Goal: Task Accomplishment & Management: Manage account settings

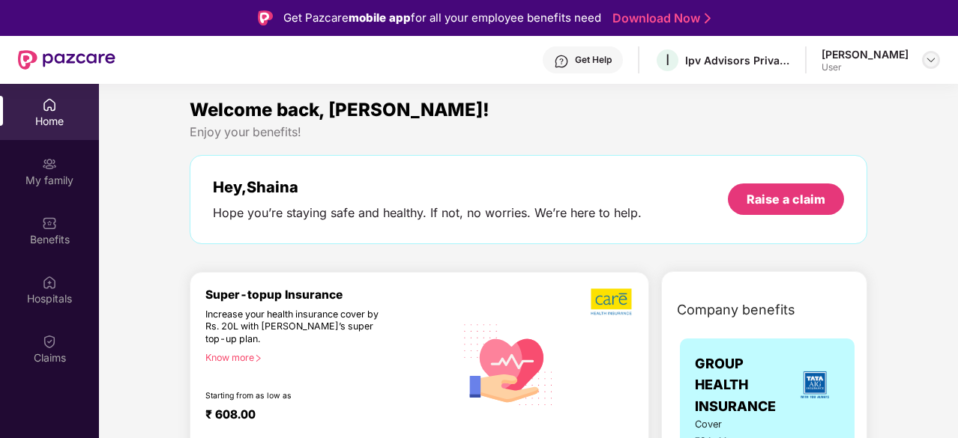
click at [934, 61] on img at bounding box center [931, 60] width 12 height 12
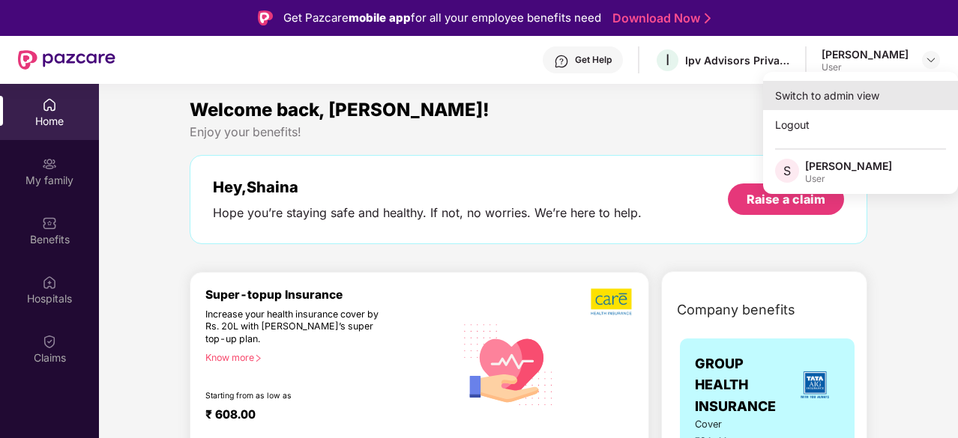
click at [835, 98] on div "Switch to admin view" at bounding box center [860, 95] width 195 height 29
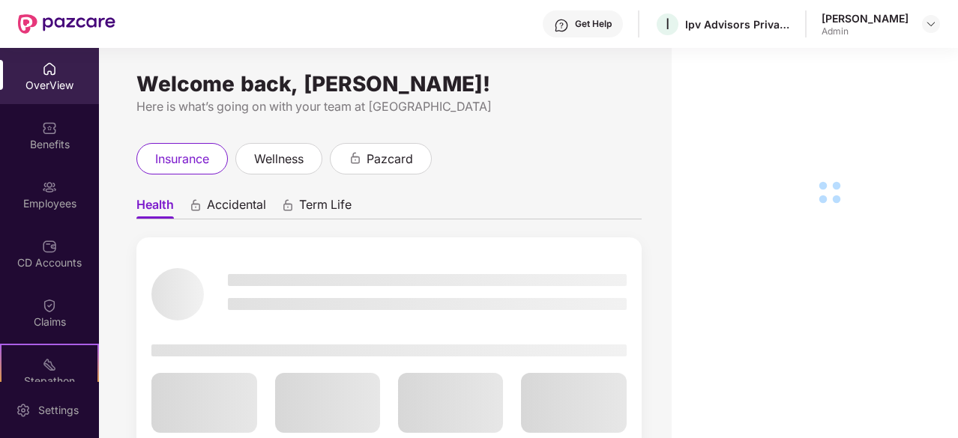
click at [46, 187] on img at bounding box center [49, 187] width 15 height 15
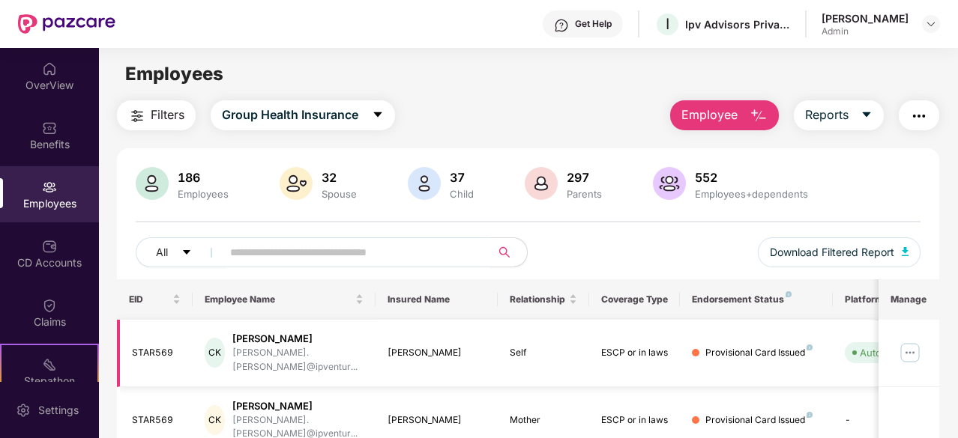
click at [913, 346] on img at bounding box center [910, 353] width 24 height 24
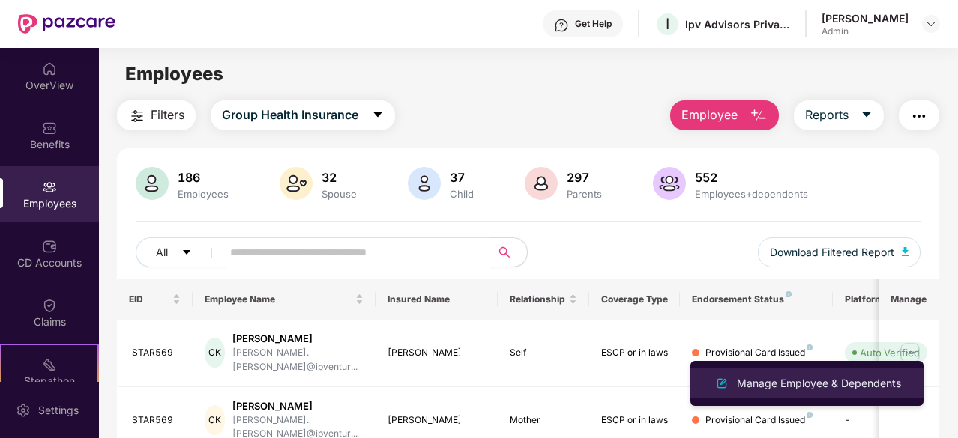
click at [814, 381] on div "Manage Employee & Dependents" at bounding box center [819, 384] width 170 height 16
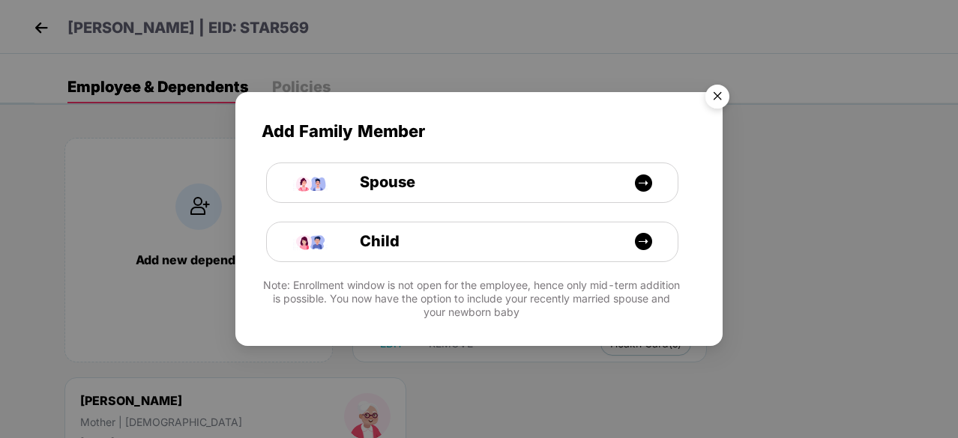
click at [724, 89] on img "Close" at bounding box center [717, 99] width 42 height 42
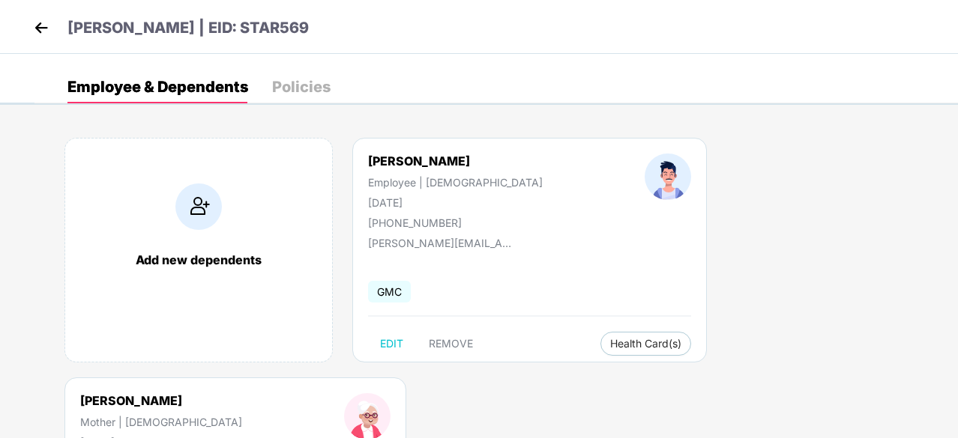
click at [306, 86] on div "Policies" at bounding box center [301, 86] width 58 height 15
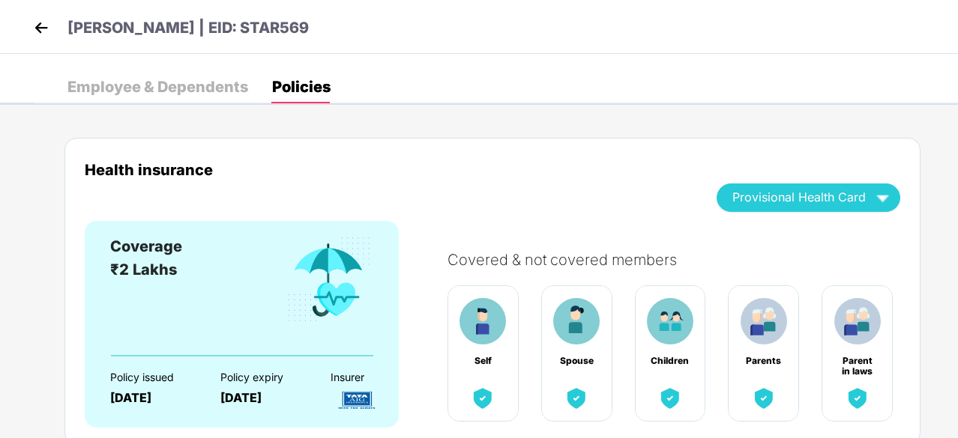
click at [35, 28] on img at bounding box center [41, 27] width 22 height 22
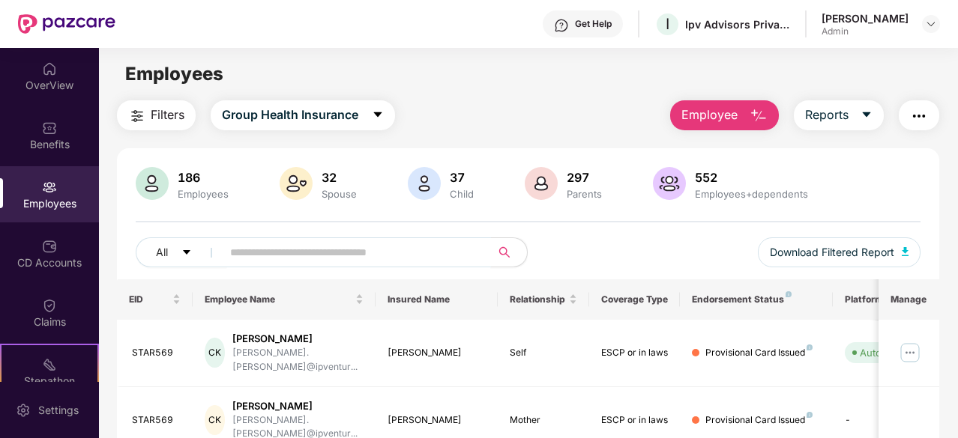
click at [313, 265] on span at bounding box center [351, 253] width 279 height 30
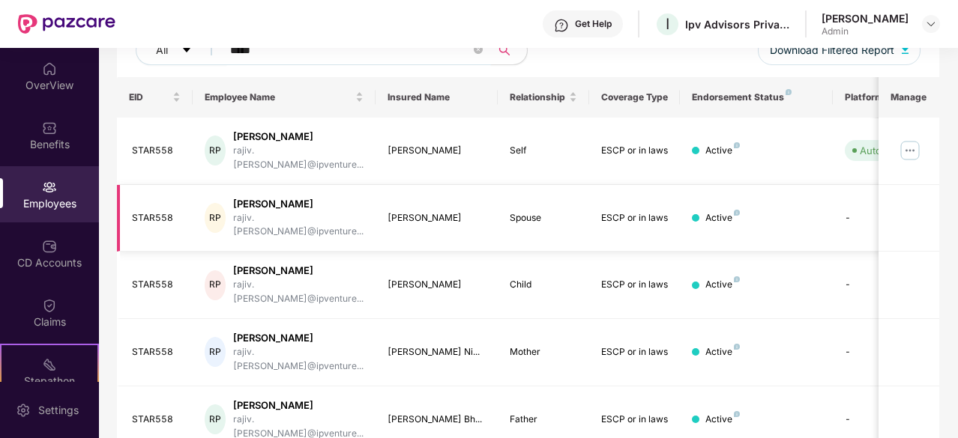
scroll to position [145, 0]
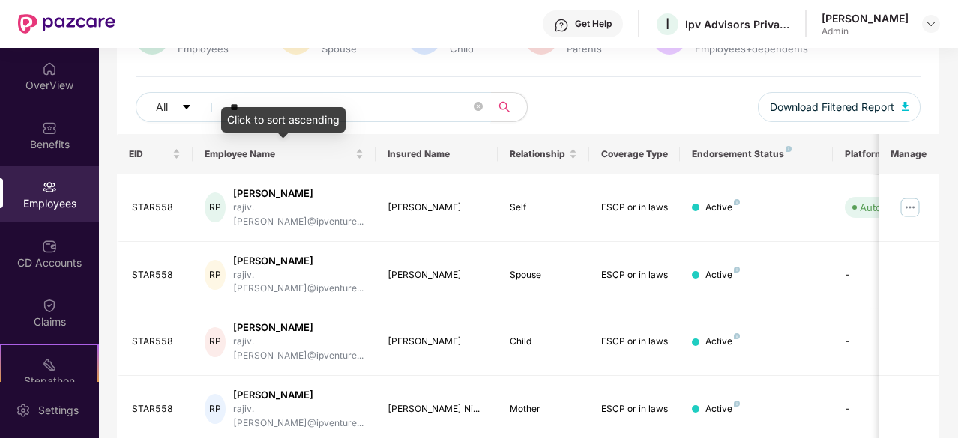
type input "*"
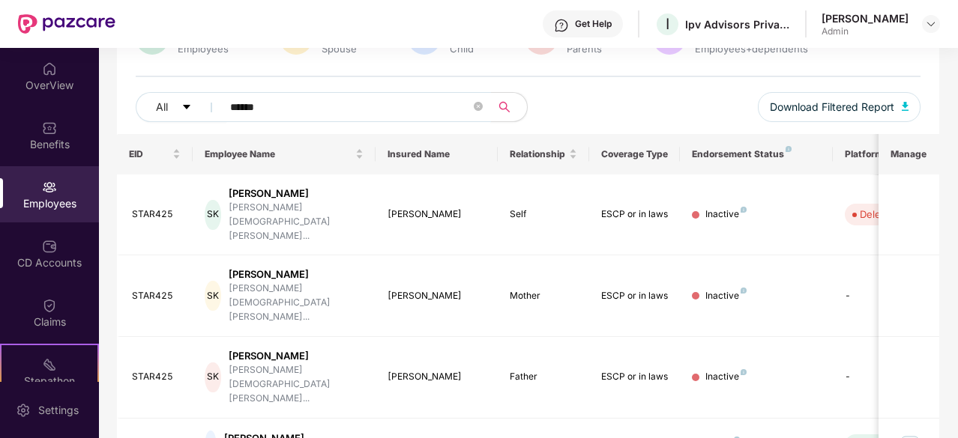
drag, startPoint x: 244, startPoint y: 104, endPoint x: 225, endPoint y: 104, distance: 19.5
click at [225, 104] on span "******" at bounding box center [351, 107] width 279 height 30
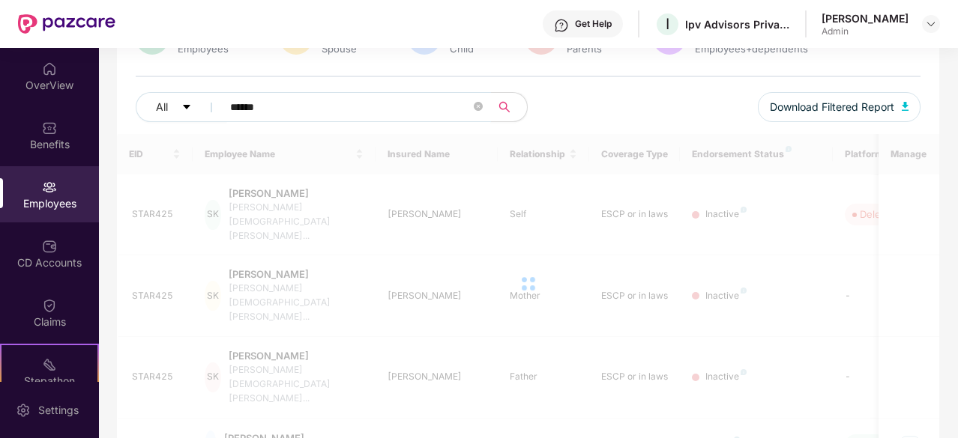
scroll to position [48, 0]
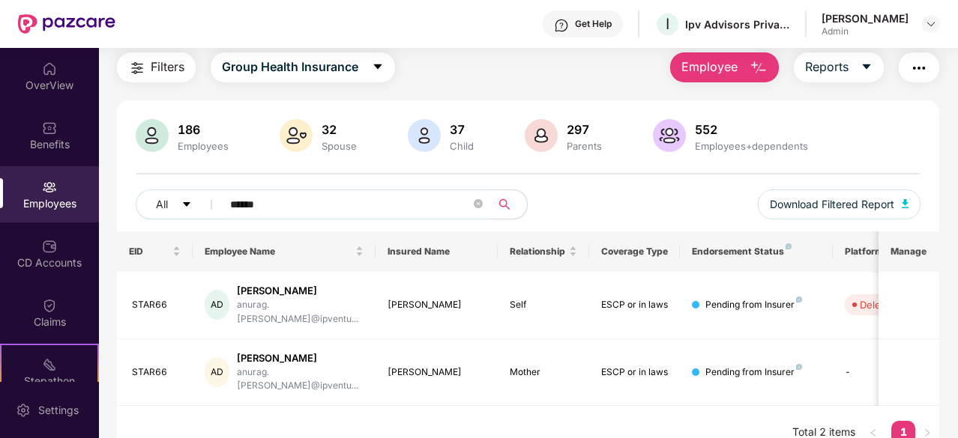
drag, startPoint x: 262, startPoint y: 196, endPoint x: 226, endPoint y: 196, distance: 35.2
click at [226, 196] on span "******" at bounding box center [351, 205] width 279 height 30
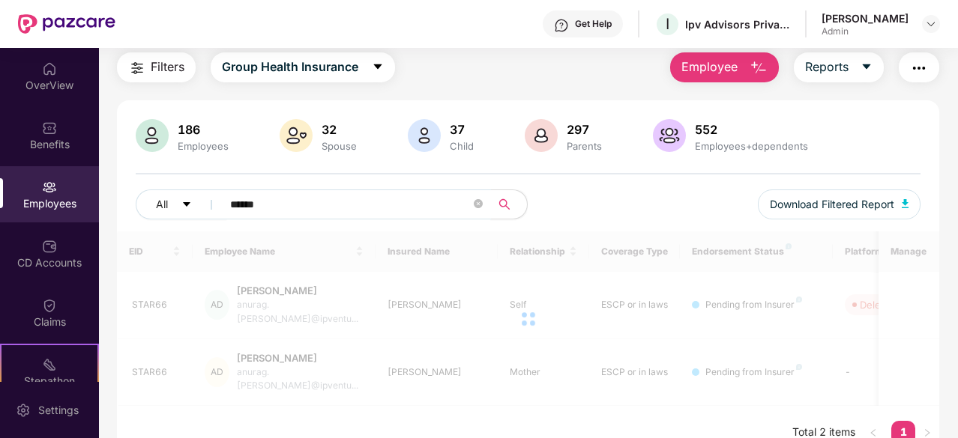
scroll to position [97, 0]
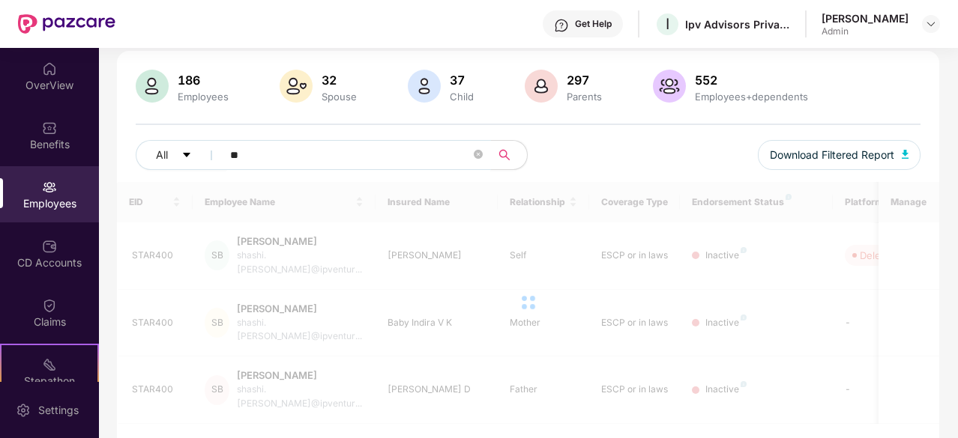
type input "*"
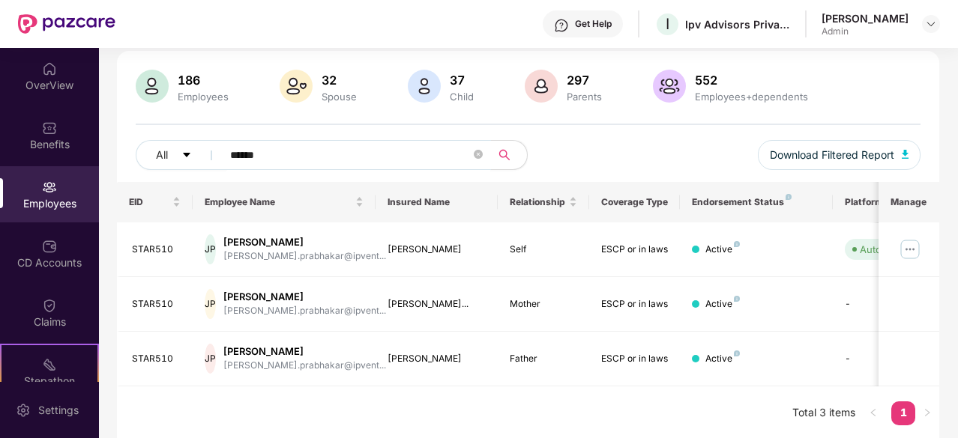
scroll to position [145, 0]
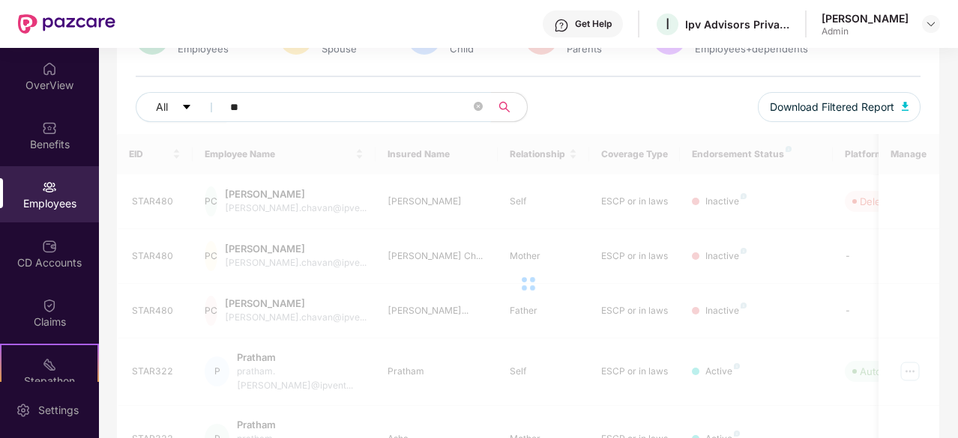
type input "*"
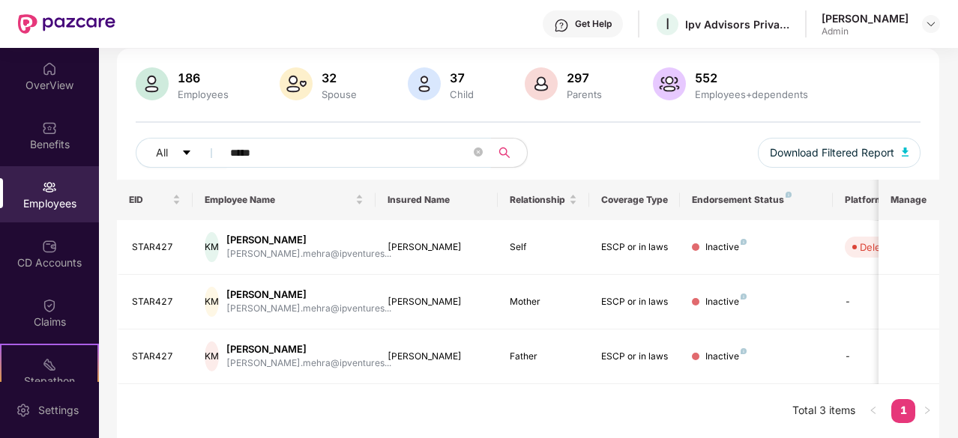
scroll to position [97, 0]
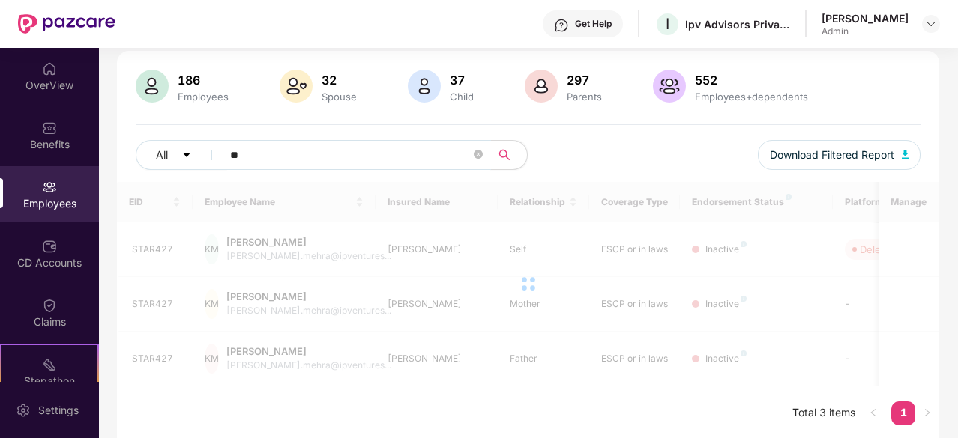
type input "*"
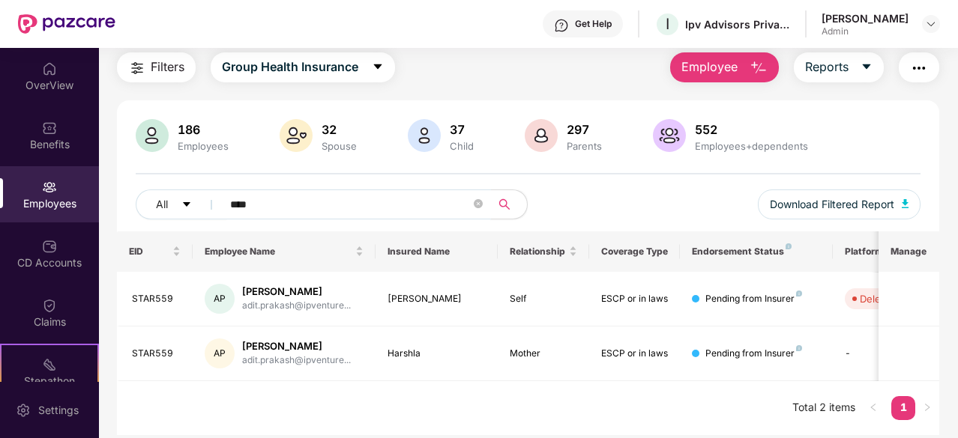
scroll to position [48, 0]
drag, startPoint x: 262, startPoint y: 209, endPoint x: 226, endPoint y: 209, distance: 36.0
click at [226, 209] on span "****" at bounding box center [351, 205] width 279 height 30
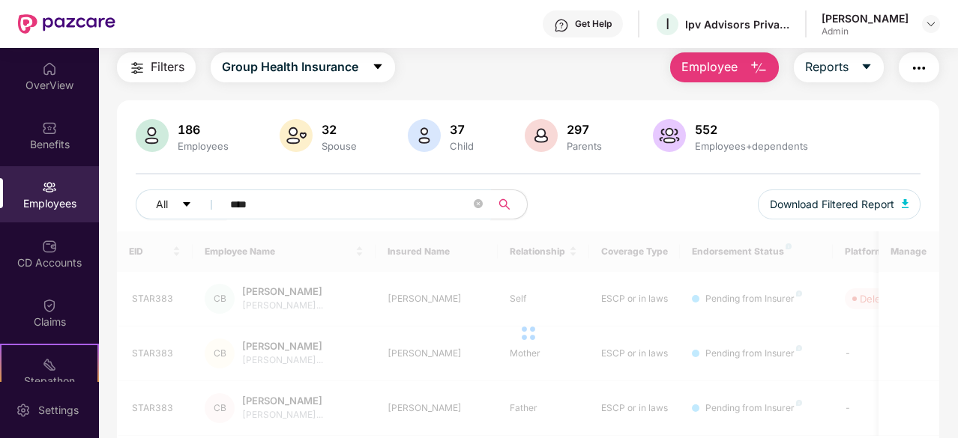
scroll to position [97, 0]
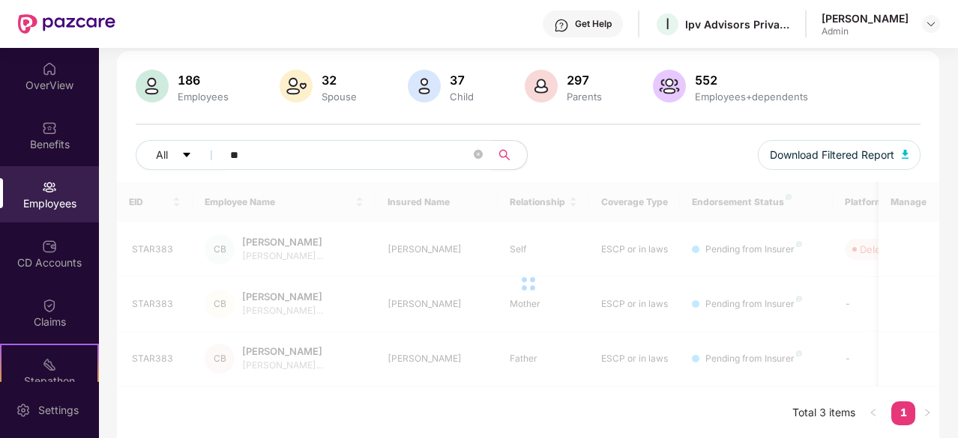
type input "*"
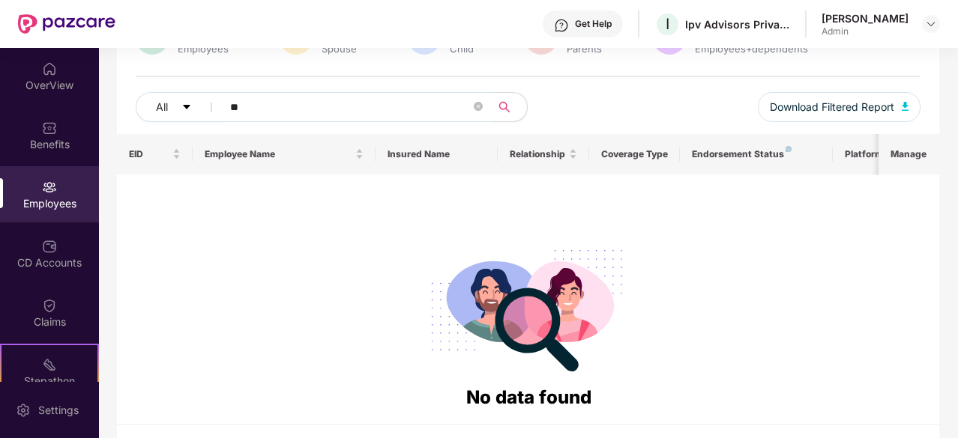
type input "*"
type input "*****"
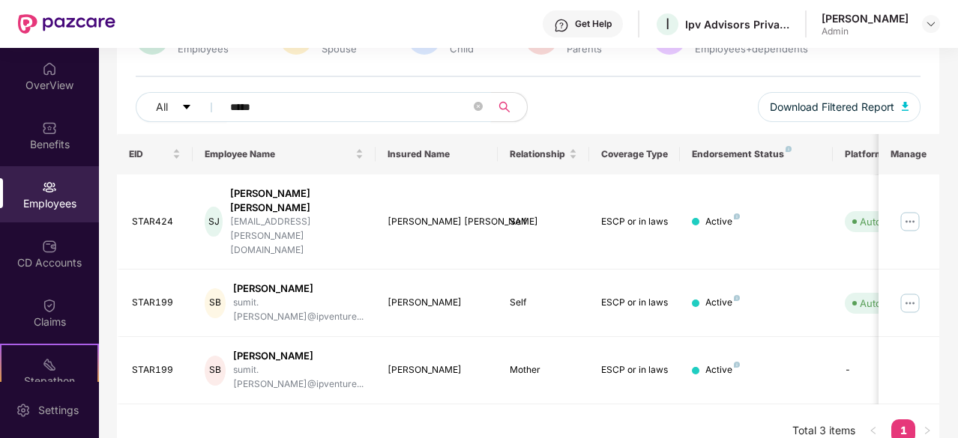
scroll to position [97, 0]
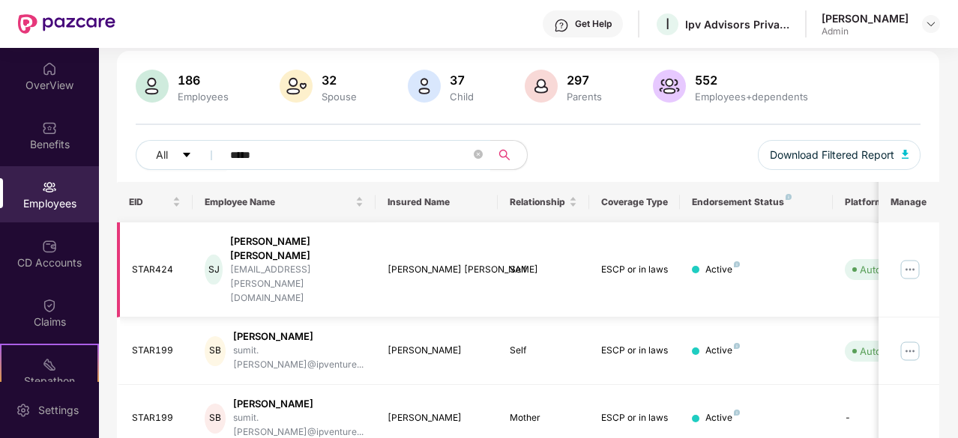
click at [911, 258] on img at bounding box center [910, 270] width 24 height 24
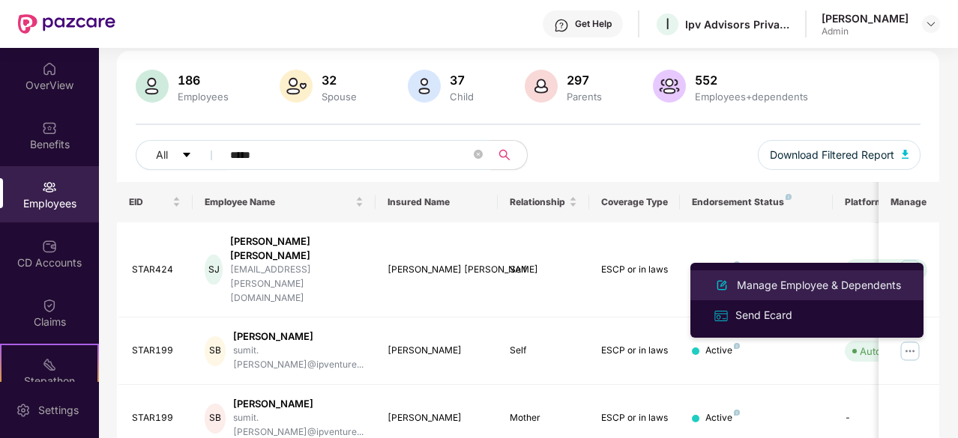
click at [783, 284] on div "Manage Employee & Dependents" at bounding box center [819, 285] width 170 height 16
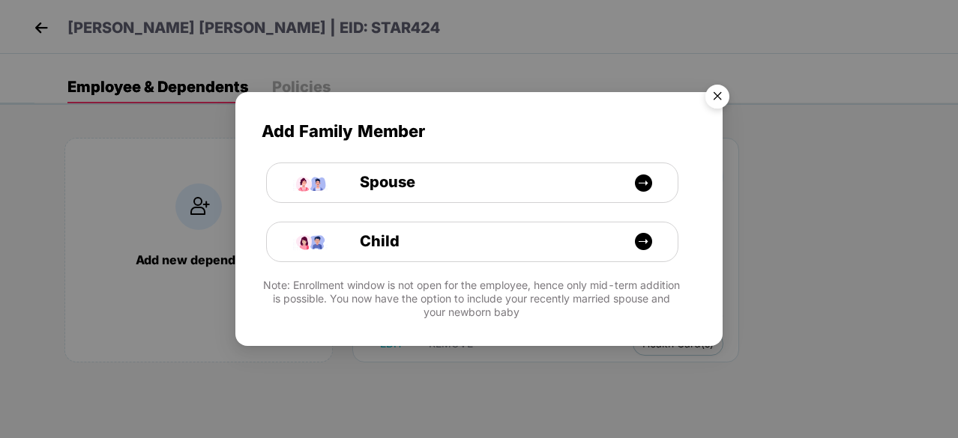
click at [720, 101] on img "Close" at bounding box center [717, 99] width 42 height 42
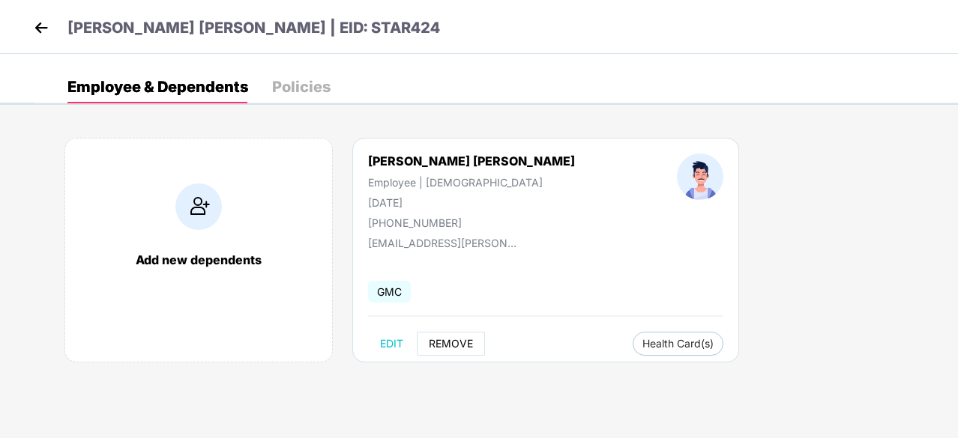
click at [449, 343] on span "REMOVE" at bounding box center [451, 344] width 44 height 12
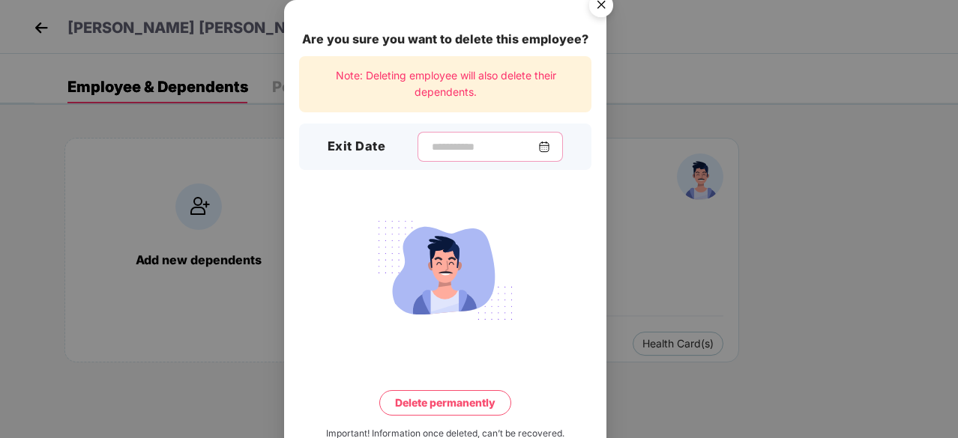
click at [471, 152] on input at bounding box center [484, 147] width 108 height 16
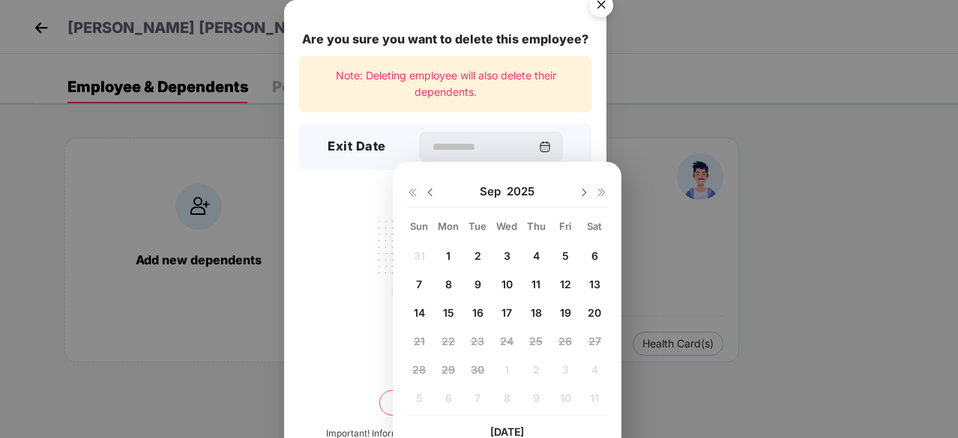
click at [534, 307] on span "18" at bounding box center [536, 313] width 11 height 13
type input "**********"
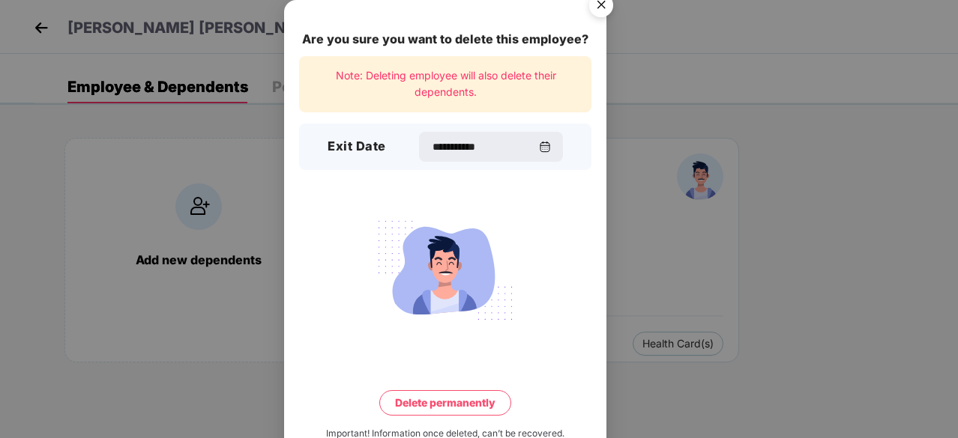
click at [478, 399] on button "Delete permanently" at bounding box center [445, 403] width 132 height 25
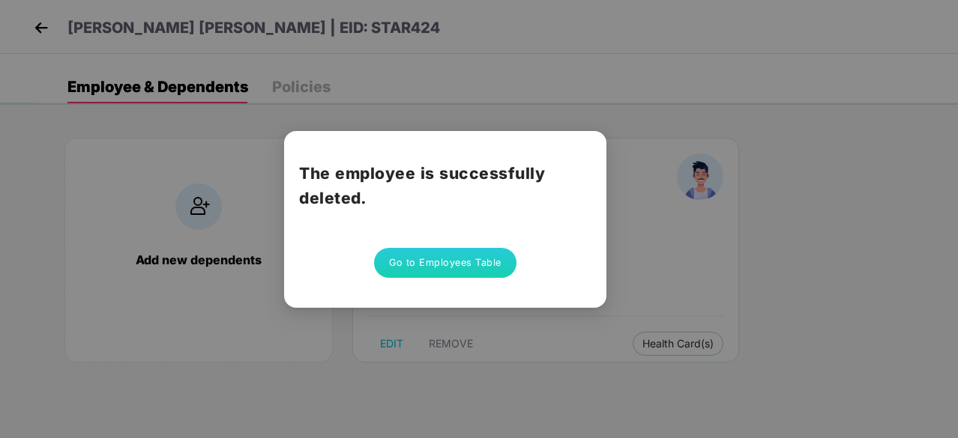
click at [438, 262] on button "Go to Employees Table" at bounding box center [445, 263] width 142 height 30
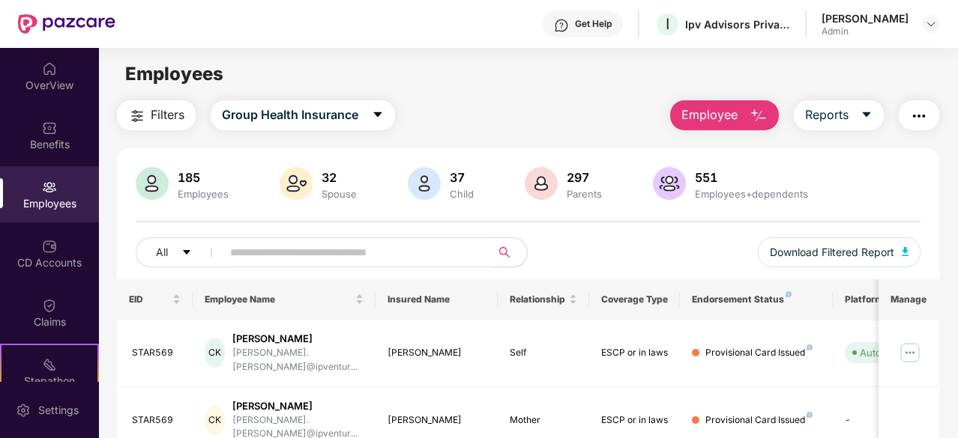
click at [265, 262] on input "text" at bounding box center [350, 252] width 241 height 22
type input "*****"
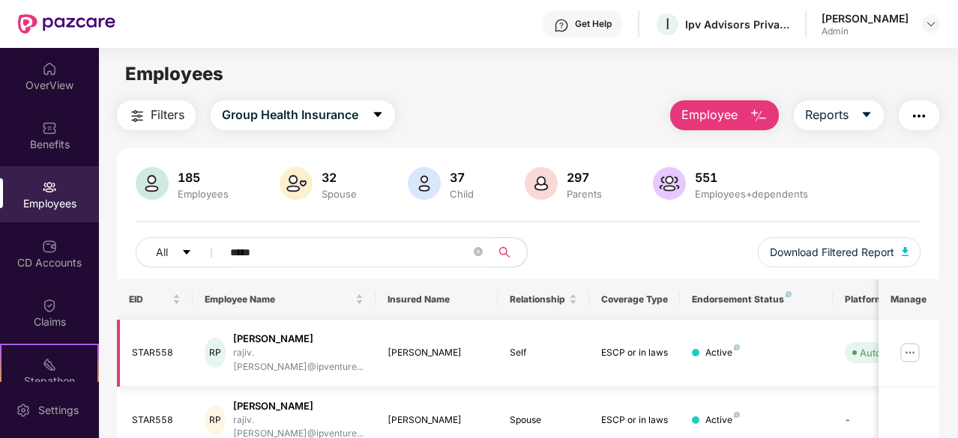
click at [911, 349] on img at bounding box center [910, 353] width 24 height 24
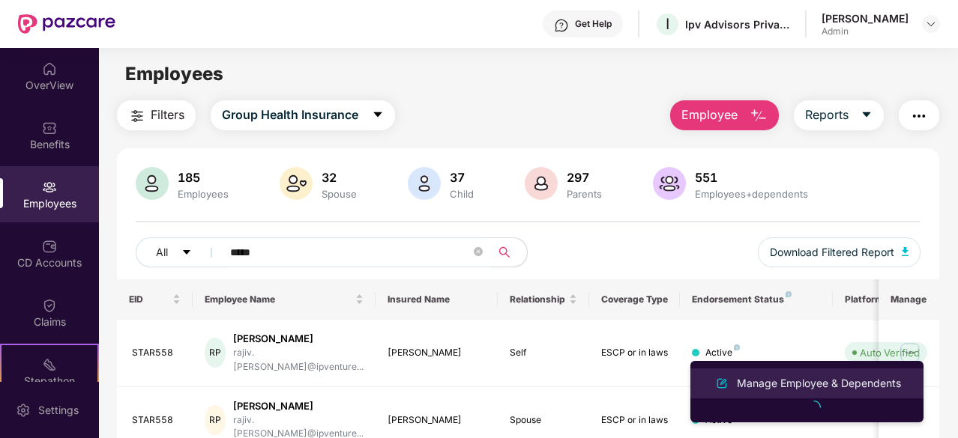
click at [782, 376] on div "Manage Employee & Dependents" at bounding box center [819, 384] width 170 height 16
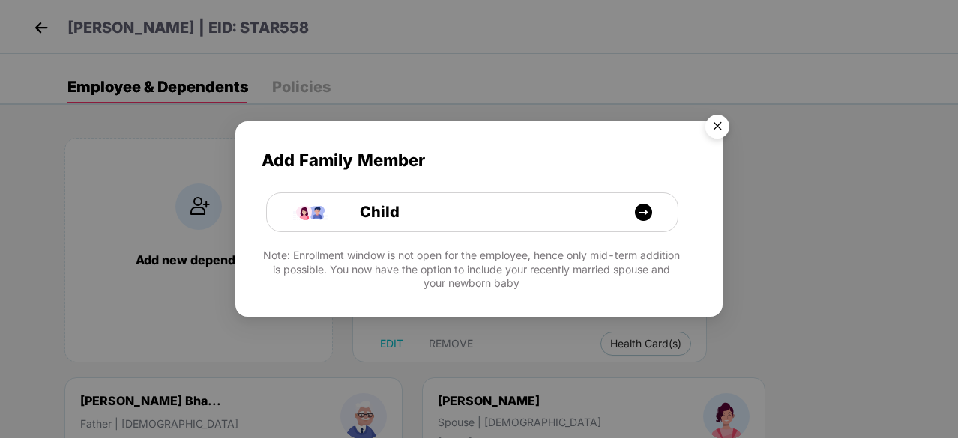
click at [714, 126] on img "Close" at bounding box center [717, 129] width 42 height 42
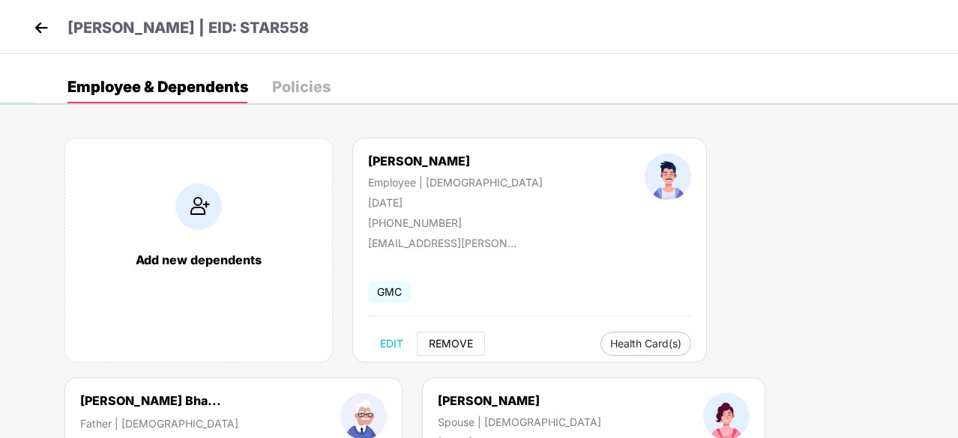
click at [457, 345] on span "REMOVE" at bounding box center [451, 344] width 44 height 12
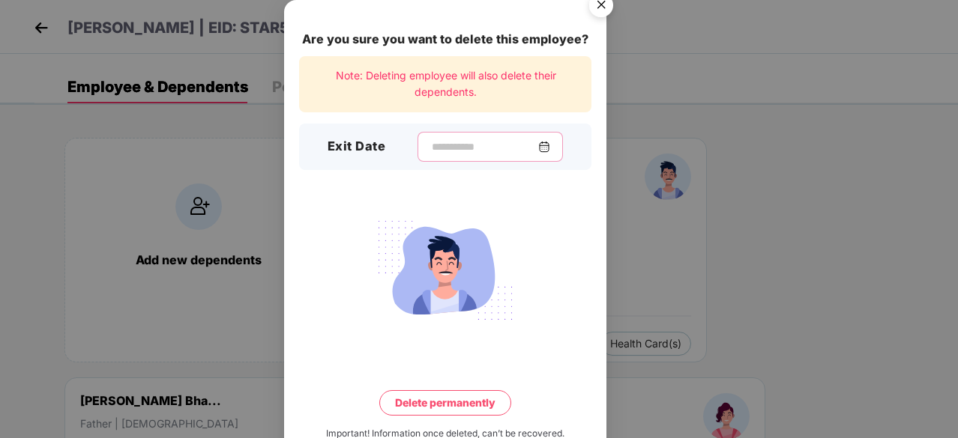
click at [512, 149] on input at bounding box center [484, 147] width 108 height 16
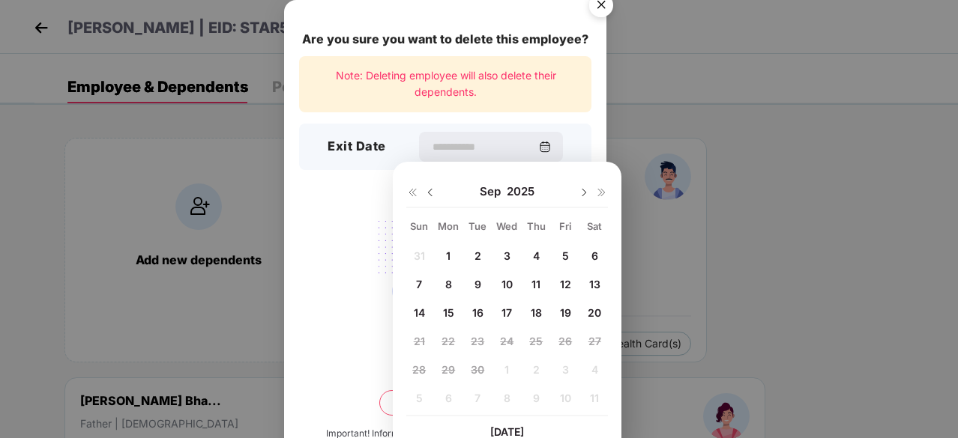
click at [588, 307] on span "20" at bounding box center [594, 313] width 13 height 13
type input "**********"
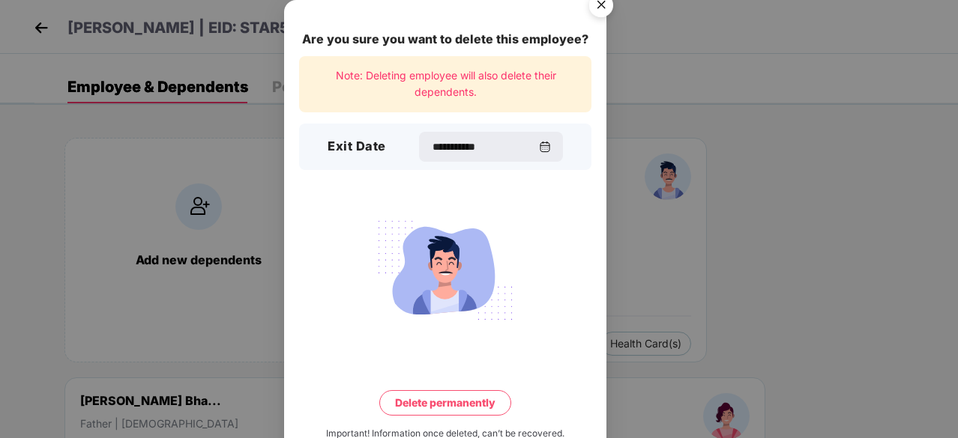
click at [474, 397] on button "Delete permanently" at bounding box center [445, 403] width 132 height 25
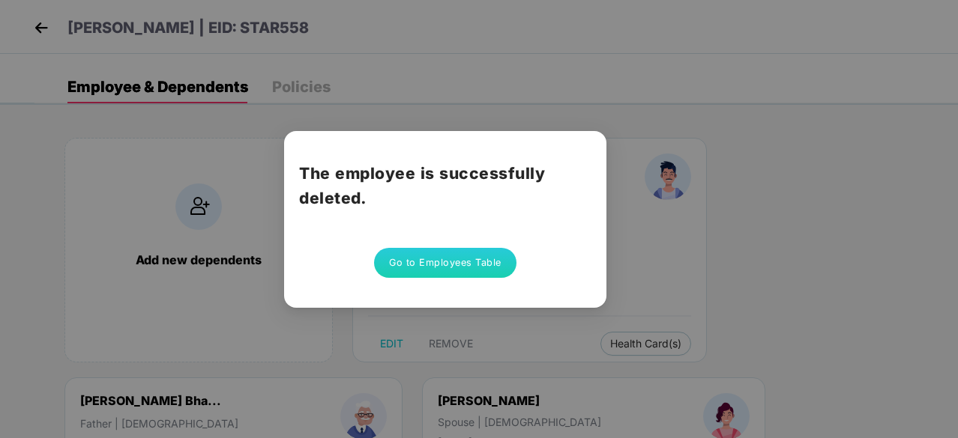
click at [447, 262] on button "Go to Employees Table" at bounding box center [445, 263] width 142 height 30
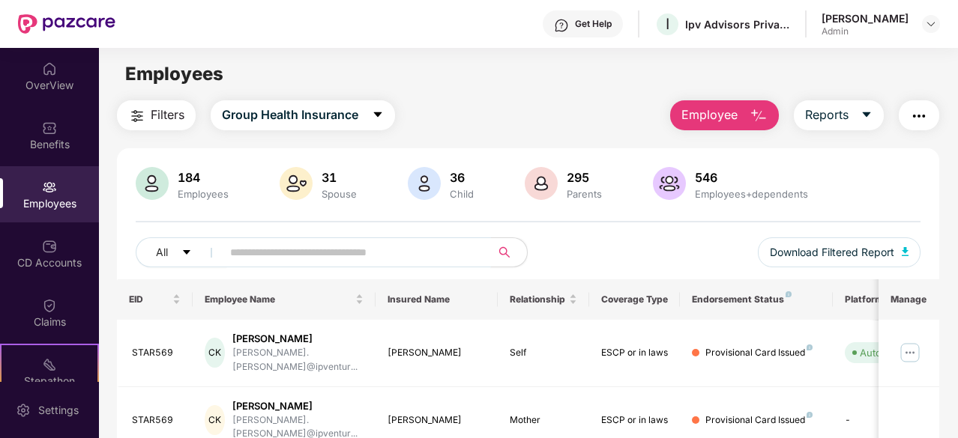
click at [388, 258] on input "text" at bounding box center [350, 252] width 241 height 22
type input "*****"
